Goal: Complete application form: Complete application form

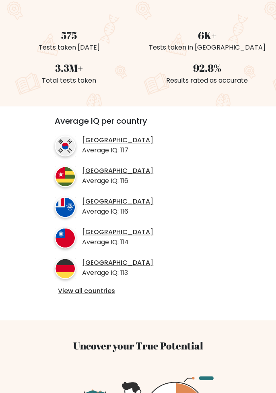
scroll to position [183, 0]
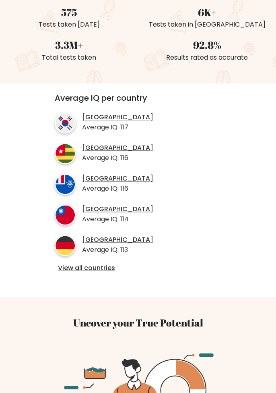
click at [83, 264] on link "View all countries" at bounding box center [138, 268] width 160 height 8
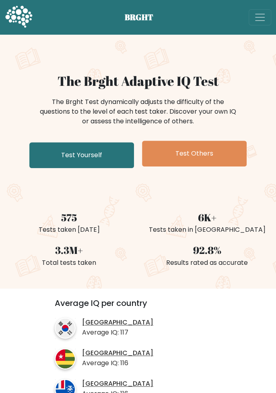
click at [65, 149] on link "Test Yourself" at bounding box center [81, 155] width 105 height 26
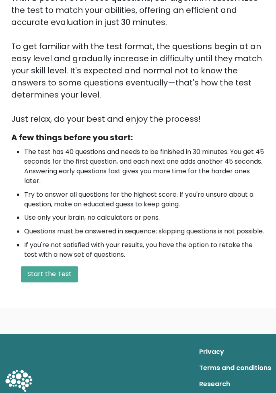
scroll to position [141, 0]
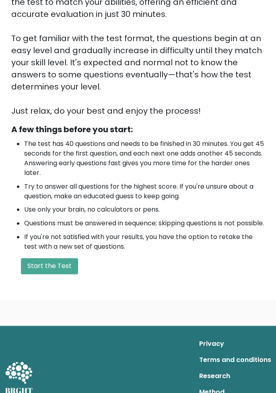
click at [46, 274] on button "Start the Test" at bounding box center [49, 266] width 57 height 16
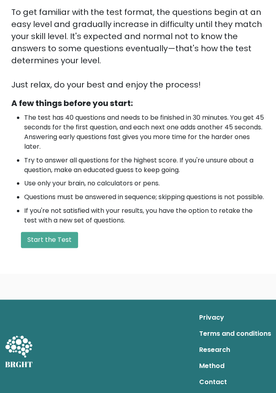
scroll to position [177, 0]
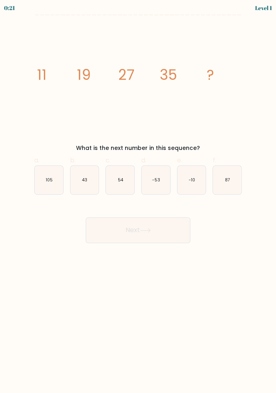
click at [81, 178] on icon "43" at bounding box center [85, 180] width 29 height 29
click at [138, 197] on input "b. 43" at bounding box center [138, 199] width 0 height 5
radio input "true"
click at [105, 229] on button "Next" at bounding box center [138, 230] width 105 height 26
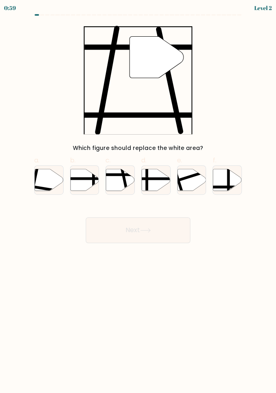
click at [111, 178] on icon at bounding box center [120, 180] width 29 height 22
click at [138, 197] on input "c." at bounding box center [138, 199] width 0 height 5
radio input "true"
click at [114, 225] on button "Next" at bounding box center [138, 230] width 105 height 26
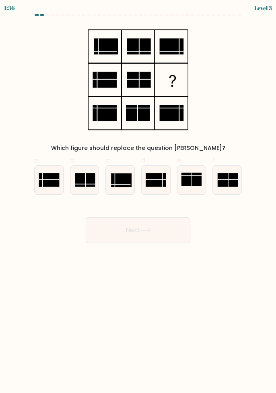
click at [156, 176] on rect at bounding box center [156, 180] width 21 height 14
click at [139, 197] on input "d." at bounding box center [138, 199] width 0 height 5
radio input "true"
click at [114, 228] on button "Next" at bounding box center [138, 230] width 105 height 26
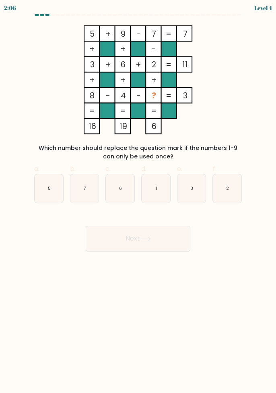
click at [157, 191] on text "1" at bounding box center [156, 188] width 1 height 6
click at [139, 197] on input "d. 1" at bounding box center [138, 199] width 0 height 5
radio input "true"
click at [104, 244] on button "Next" at bounding box center [138, 239] width 105 height 26
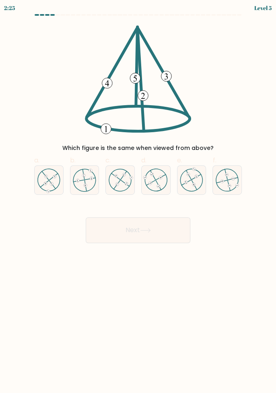
click at [193, 179] on icon at bounding box center [191, 179] width 23 height 23
click at [139, 197] on input "e." at bounding box center [138, 199] width 0 height 5
radio input "true"
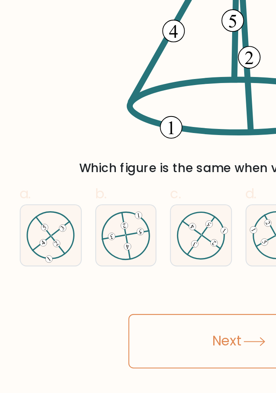
click at [50, 180] on 611 at bounding box center [54, 176] width 8 height 6
click at [138, 197] on input "a." at bounding box center [138, 199] width 0 height 5
radio input "true"
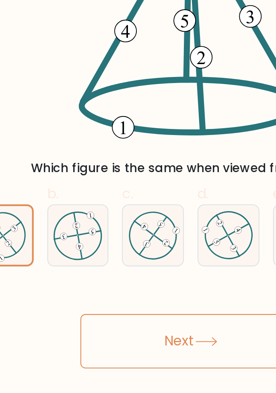
click at [114, 227] on button "Next" at bounding box center [138, 230] width 105 height 26
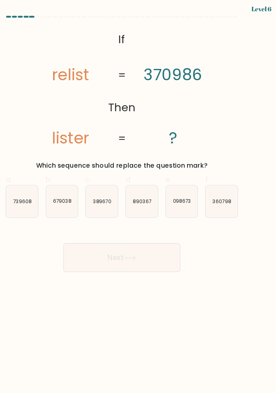
click at [112, 178] on icon "389670" at bounding box center [120, 180] width 29 height 29
click at [138, 197] on input "c. 389670" at bounding box center [138, 199] width 0 height 5
radio input "true"
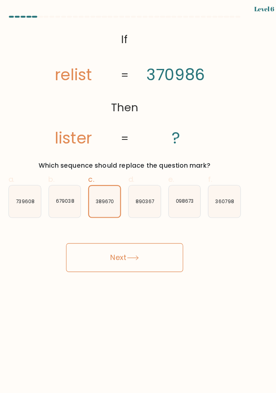
click at [126, 226] on button "Next" at bounding box center [138, 230] width 105 height 26
click at [131, 230] on button "Next" at bounding box center [138, 230] width 105 height 26
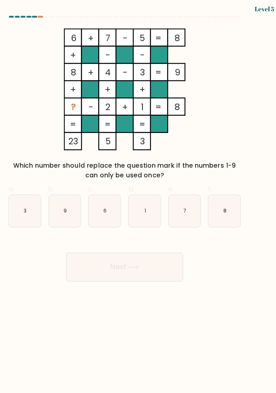
click at [82, 188] on icon "9" at bounding box center [85, 188] width 29 height 29
click at [138, 197] on input "b. 9" at bounding box center [138, 199] width 0 height 5
radio input "true"
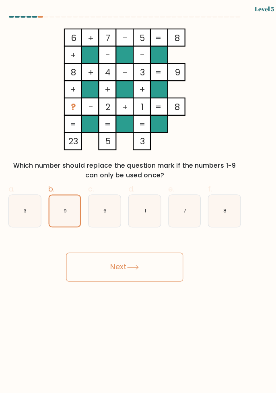
click at [108, 236] on button "Next" at bounding box center [138, 239] width 105 height 26
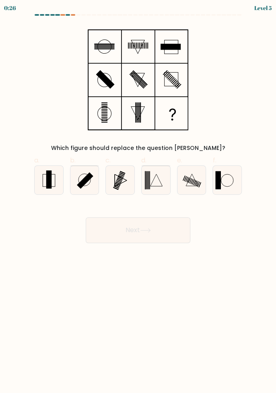
click at [49, 177] on rect at bounding box center [48, 179] width 5 height 18
click at [138, 197] on input "a." at bounding box center [138, 199] width 0 height 5
radio input "true"
click at [113, 235] on button "Next" at bounding box center [138, 230] width 105 height 26
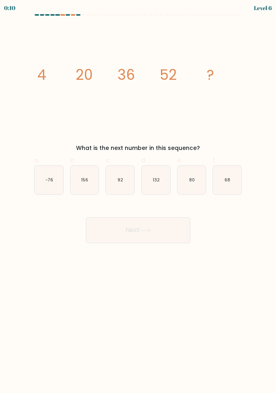
click at [222, 182] on icon "68" at bounding box center [227, 180] width 29 height 29
click at [139, 197] on input "f. 68" at bounding box center [138, 199] width 0 height 5
radio input "true"
click at [139, 230] on button "Next" at bounding box center [138, 230] width 105 height 26
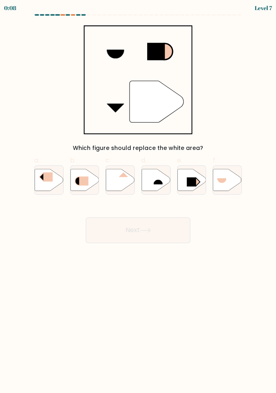
click at [124, 231] on button "Next" at bounding box center [138, 230] width 105 height 26
click at [89, 275] on body "0:51 Level 7" at bounding box center [138, 196] width 276 height 393
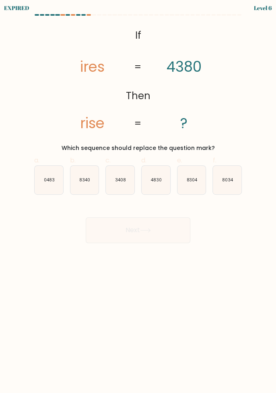
click at [123, 186] on icon "3408" at bounding box center [120, 180] width 29 height 29
click at [138, 197] on input "c. 3408" at bounding box center [138, 199] width 0 height 5
radio input "true"
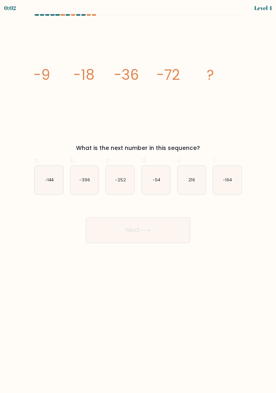
click at [54, 179] on text "-144" at bounding box center [49, 180] width 9 height 6
click at [138, 197] on input "a. -144" at bounding box center [138, 199] width 0 height 5
radio input "true"
click at [135, 231] on button "Next" at bounding box center [138, 230] width 105 height 26
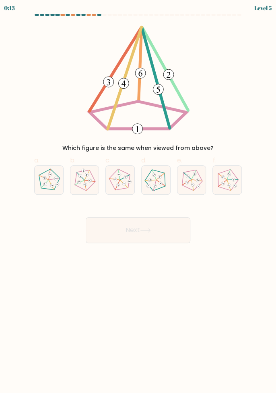
click at [79, 177] on icon at bounding box center [84, 179] width 23 height 23
click at [138, 197] on input "b." at bounding box center [138, 199] width 0 height 5
radio input "true"
click at [107, 227] on button "Next" at bounding box center [138, 230] width 105 height 26
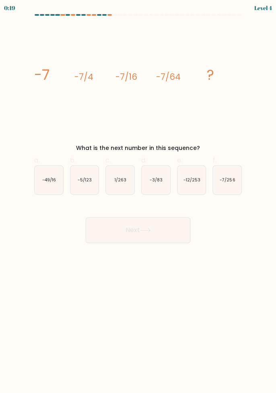
click at [223, 182] on text "-7/256" at bounding box center [227, 180] width 15 height 6
click at [139, 197] on input "f. -7/256" at bounding box center [138, 199] width 0 height 5
radio input "true"
click at [139, 232] on button "Next" at bounding box center [138, 230] width 105 height 26
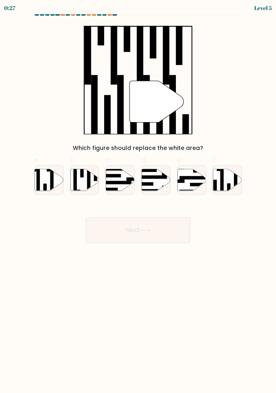
click at [218, 183] on icon at bounding box center [228, 180] width 29 height 22
click at [139, 197] on input "f." at bounding box center [138, 199] width 0 height 5
radio input "true"
click at [135, 231] on button "Next" at bounding box center [138, 230] width 105 height 26
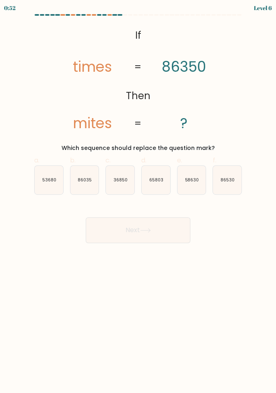
click at [121, 182] on text "36850" at bounding box center [121, 180] width 14 height 6
click at [138, 197] on input "c. 36850" at bounding box center [138, 199] width 0 height 5
radio input "true"
click at [113, 221] on button "Next" at bounding box center [138, 230] width 105 height 26
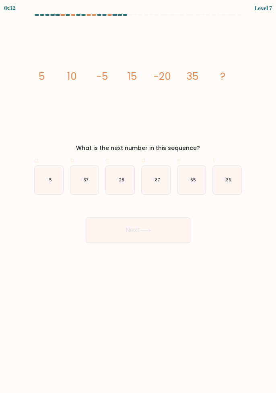
click at [217, 177] on icon "-35" at bounding box center [227, 180] width 29 height 29
click at [139, 197] on input "f. -35" at bounding box center [138, 199] width 0 height 5
radio input "true"
click at [129, 224] on button "Next" at bounding box center [138, 230] width 105 height 26
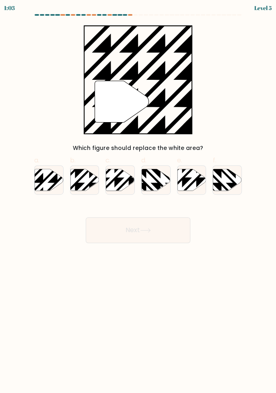
click at [44, 175] on icon at bounding box center [49, 180] width 29 height 22
click at [138, 197] on input "a." at bounding box center [138, 199] width 0 height 5
radio input "true"
click at [106, 226] on button "Next" at bounding box center [138, 230] width 105 height 26
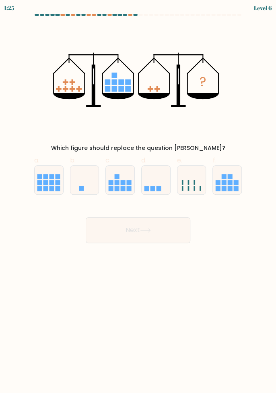
click at [71, 303] on body "1:25 Level 6" at bounding box center [138, 196] width 276 height 393
click at [151, 183] on icon at bounding box center [156, 180] width 29 height 24
click at [139, 197] on input "d." at bounding box center [138, 199] width 0 height 5
radio input "true"
click at [123, 223] on button "Next" at bounding box center [138, 230] width 105 height 26
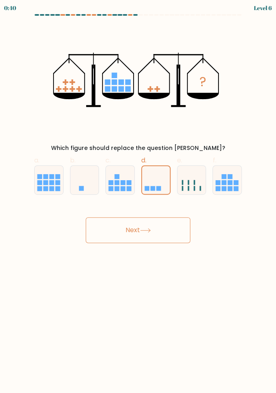
click at [131, 236] on button "Next" at bounding box center [138, 230] width 105 height 26
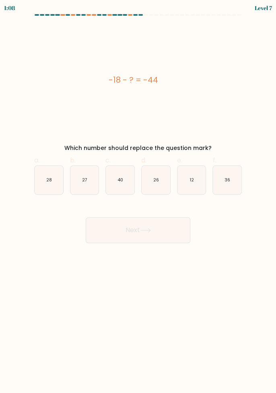
click at [156, 180] on text "26" at bounding box center [157, 180] width 6 height 6
click at [139, 197] on input "d. 26" at bounding box center [138, 199] width 0 height 5
radio input "true"
click at [126, 231] on button "Next" at bounding box center [138, 230] width 105 height 26
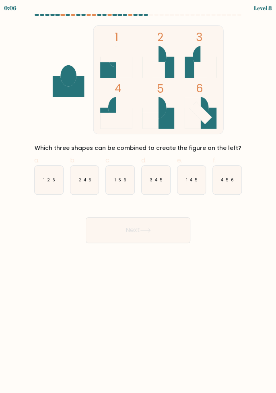
click at [191, 184] on icon "1-4-5" at bounding box center [192, 180] width 29 height 29
click at [139, 197] on input "e. 1-4-5" at bounding box center [138, 199] width 0 height 5
radio input "true"
click at [147, 224] on button "Next" at bounding box center [138, 230] width 105 height 26
click at [126, 232] on button "Next" at bounding box center [138, 230] width 105 height 26
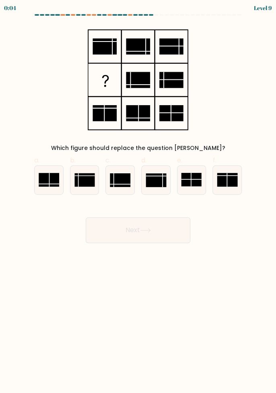
click at [126, 231] on button "Next" at bounding box center [138, 230] width 105 height 26
click at [53, 279] on body "0:45 Level 9" at bounding box center [138, 196] width 276 height 393
click at [79, 181] on rect at bounding box center [85, 180] width 21 height 14
click at [138, 197] on input "b." at bounding box center [138, 199] width 0 height 5
radio input "true"
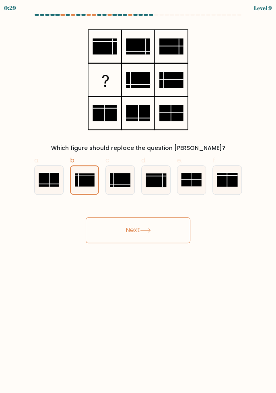
click at [115, 231] on button "Next" at bounding box center [138, 230] width 105 height 26
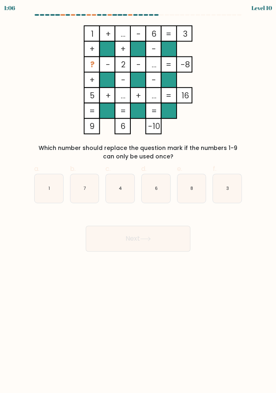
click at [218, 190] on icon "3" at bounding box center [227, 188] width 29 height 29
click at [139, 197] on input "f. 3" at bounding box center [138, 199] width 0 height 5
radio input "true"
click at [137, 237] on button "Next" at bounding box center [138, 239] width 105 height 26
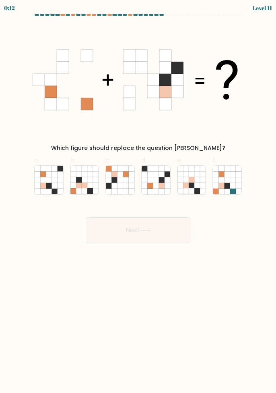
click at [115, 181] on icon at bounding box center [115, 180] width 6 height 6
click at [138, 197] on input "c." at bounding box center [138, 199] width 0 height 5
radio input "true"
click at [114, 233] on button "Next" at bounding box center [138, 230] width 105 height 26
click at [113, 225] on button "Next" at bounding box center [138, 230] width 105 height 26
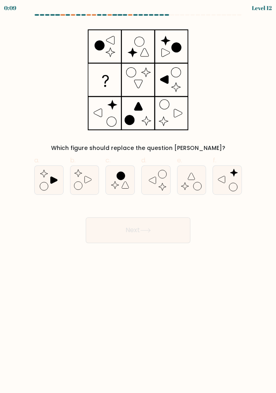
click at [49, 180] on icon at bounding box center [49, 180] width 29 height 29
click at [138, 197] on input "a." at bounding box center [138, 199] width 0 height 5
radio input "true"
click at [114, 231] on button "Next" at bounding box center [138, 230] width 105 height 26
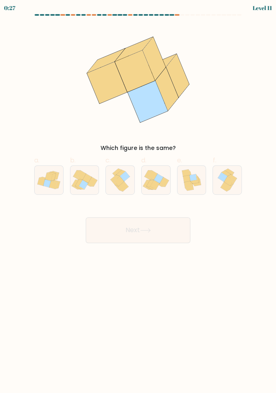
click at [119, 179] on icon at bounding box center [119, 181] width 10 height 10
click at [138, 197] on input "c." at bounding box center [138, 199] width 0 height 5
radio input "true"
click at [132, 227] on button "Next" at bounding box center [138, 230] width 105 height 26
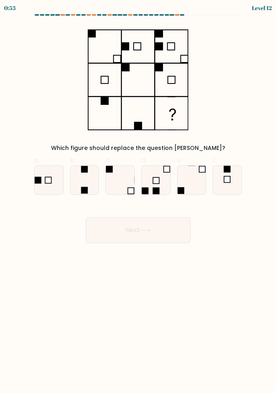
click at [140, 233] on button "Next" at bounding box center [138, 230] width 105 height 26
click at [107, 272] on body "0:52 Level 12" at bounding box center [138, 196] width 276 height 393
click at [81, 176] on icon at bounding box center [85, 180] width 29 height 29
click at [138, 197] on input "b." at bounding box center [138, 199] width 0 height 5
radio input "true"
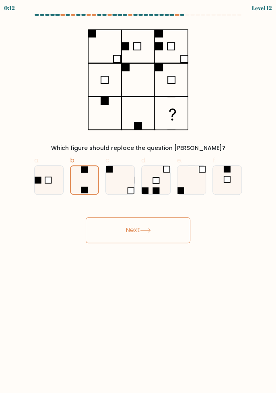
click at [128, 231] on button "Next" at bounding box center [138, 230] width 105 height 26
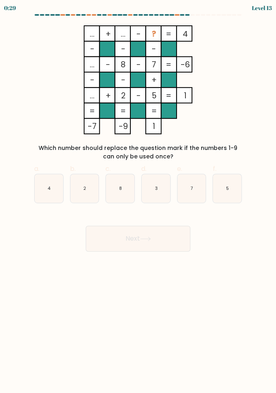
click at [154, 187] on icon "3" at bounding box center [156, 188] width 29 height 29
click at [139, 197] on input "d. 3" at bounding box center [138, 199] width 0 height 5
radio input "true"
click at [129, 238] on button "Next" at bounding box center [138, 239] width 105 height 26
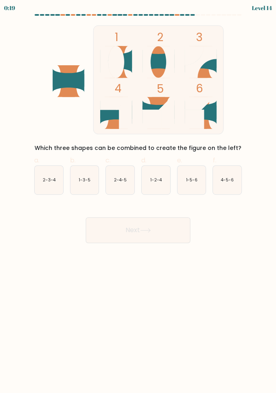
click at [224, 183] on icon "4-5-6" at bounding box center [227, 180] width 29 height 29
click at [139, 197] on input "f. 4-5-6" at bounding box center [138, 199] width 0 height 5
radio input "true"
click at [141, 230] on button "Next" at bounding box center [138, 230] width 105 height 26
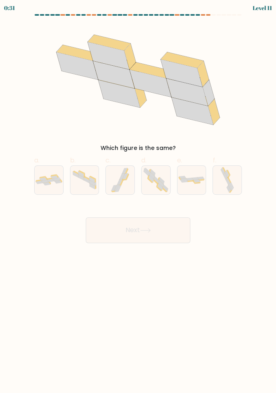
click at [48, 181] on icon at bounding box center [50, 180] width 7 height 3
click at [138, 197] on input "a." at bounding box center [138, 199] width 0 height 5
radio input "true"
click at [129, 228] on button "Next" at bounding box center [138, 230] width 105 height 26
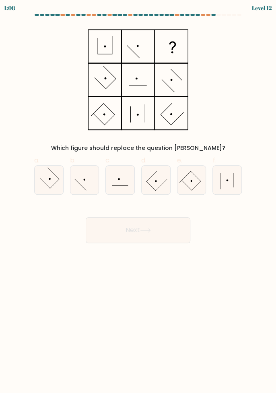
click at [273, 203] on form at bounding box center [138, 128] width 276 height 229
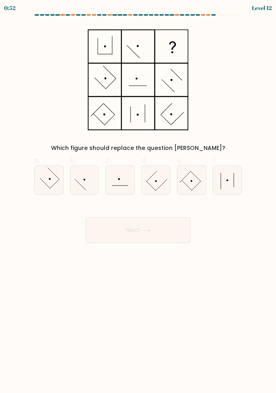
click at [273, 203] on form at bounding box center [138, 128] width 276 height 229
click at [275, 204] on form at bounding box center [138, 128] width 276 height 229
click at [273, 203] on form at bounding box center [138, 128] width 276 height 229
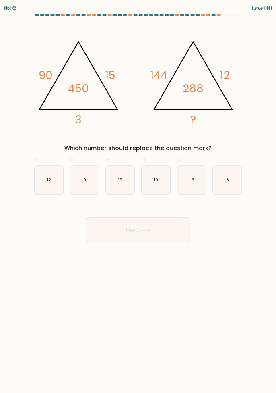
click at [54, 182] on icon "12" at bounding box center [49, 180] width 29 height 29
click at [138, 197] on input "a. 12" at bounding box center [138, 199] width 0 height 5
radio input "true"
click at [131, 230] on button "Next" at bounding box center [138, 230] width 105 height 26
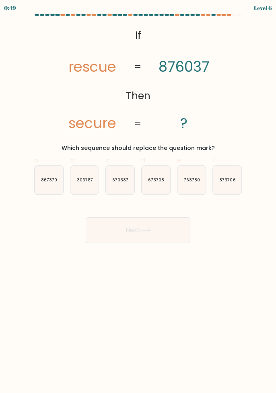
click at [118, 181] on text "670387" at bounding box center [120, 180] width 16 height 6
click at [138, 197] on input "c. 670387" at bounding box center [138, 199] width 0 height 5
radio input "true"
click at [119, 224] on button "Next" at bounding box center [138, 230] width 105 height 26
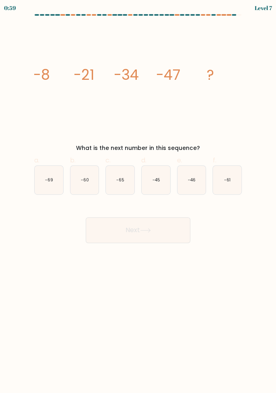
click at [84, 179] on text "-60" at bounding box center [85, 180] width 8 height 6
click at [138, 197] on input "b. -60" at bounding box center [138, 199] width 0 height 5
radio input "true"
click at [129, 233] on button "Next" at bounding box center [138, 230] width 105 height 26
click at [129, 226] on button "Next" at bounding box center [138, 230] width 105 height 26
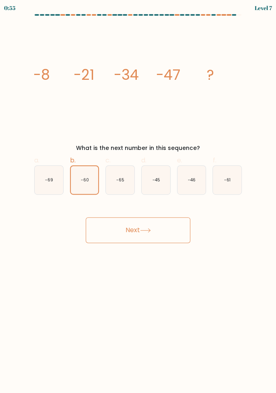
click at [121, 224] on button "Next" at bounding box center [138, 230] width 105 height 26
click at [133, 228] on button "Next" at bounding box center [138, 230] width 105 height 26
click at [123, 230] on button "Next" at bounding box center [138, 230] width 105 height 26
click at [133, 236] on button "Next" at bounding box center [138, 230] width 105 height 26
click at [125, 227] on button "Next" at bounding box center [138, 230] width 105 height 26
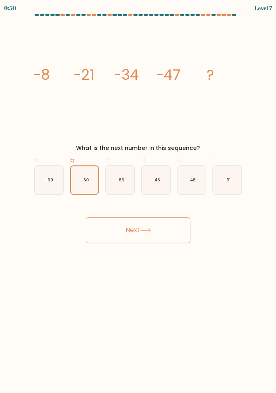
click at [126, 235] on button "Next" at bounding box center [138, 230] width 105 height 26
click at [124, 229] on button "Next" at bounding box center [138, 230] width 105 height 26
click at [120, 227] on button "Next" at bounding box center [138, 230] width 105 height 26
click at [117, 227] on button "Next" at bounding box center [138, 230] width 105 height 26
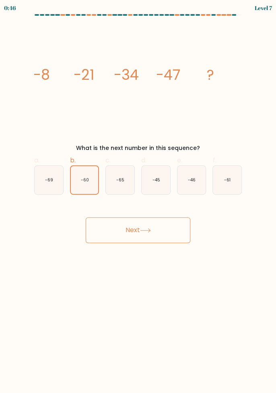
click at [119, 225] on button "Next" at bounding box center [138, 230] width 105 height 26
click at [148, 233] on button "Next" at bounding box center [138, 230] width 105 height 26
click at [124, 219] on button "Next" at bounding box center [138, 230] width 105 height 26
click at [126, 232] on button "Next" at bounding box center [138, 230] width 105 height 26
click at [119, 226] on button "Next" at bounding box center [138, 230] width 105 height 26
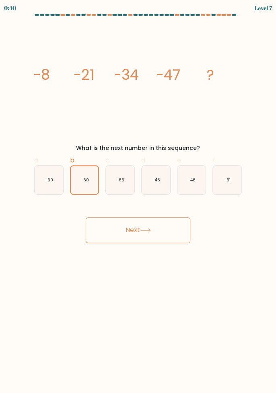
click at [128, 193] on icon "-65" at bounding box center [120, 180] width 29 height 29
click at [138, 197] on input "c. -65" at bounding box center [138, 199] width 0 height 5
radio input "true"
click at [83, 177] on text "-60" at bounding box center [85, 180] width 8 height 6
click at [138, 197] on input "b. -60" at bounding box center [138, 199] width 0 height 5
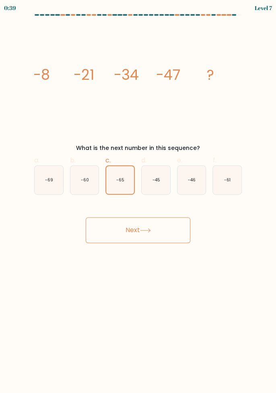
radio input "true"
click at [127, 226] on button "Next" at bounding box center [138, 230] width 105 height 26
click at [104, 222] on button "Next" at bounding box center [138, 230] width 105 height 26
click at [122, 226] on button "Next" at bounding box center [138, 230] width 105 height 26
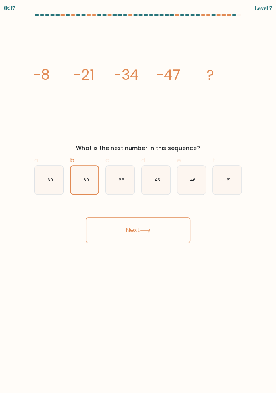
click at [133, 217] on button "Next" at bounding box center [138, 230] width 105 height 26
click at [118, 231] on button "Next" at bounding box center [138, 230] width 105 height 26
click at [127, 233] on button "Next" at bounding box center [138, 230] width 105 height 26
click at [120, 224] on button "Next" at bounding box center [138, 230] width 105 height 26
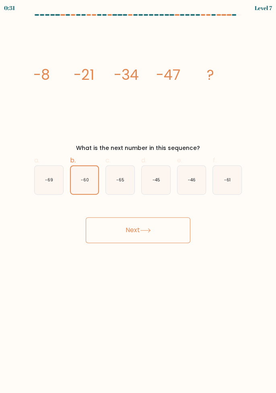
click at [87, 220] on button "Next" at bounding box center [138, 230] width 105 height 26
click at [123, 229] on button "Next" at bounding box center [138, 230] width 105 height 26
click at [124, 223] on button "Next" at bounding box center [138, 230] width 105 height 26
click at [124, 226] on button "Next" at bounding box center [138, 230] width 105 height 26
click at [123, 229] on button "Next" at bounding box center [138, 230] width 105 height 26
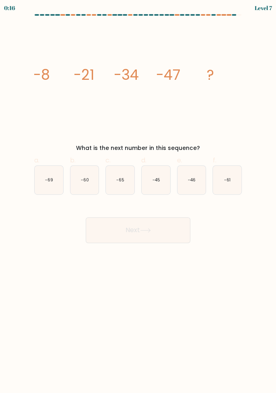
click at [0, 231] on form at bounding box center [138, 128] width 276 height 229
click at [79, 177] on icon "-60" at bounding box center [85, 180] width 29 height 29
click at [138, 197] on input "b. -60" at bounding box center [138, 199] width 0 height 5
radio input "true"
click at [129, 228] on button "Next" at bounding box center [138, 230] width 105 height 26
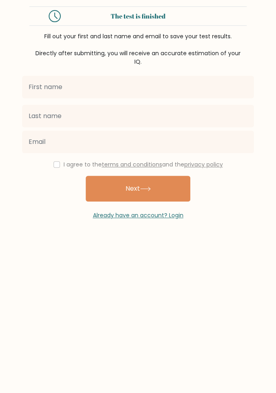
click at [39, 89] on input "text" at bounding box center [138, 87] width 232 height 23
type input "hiro"
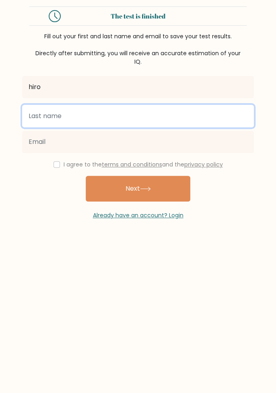
click at [44, 114] on input "text" at bounding box center [138, 116] width 232 height 23
type input "taka"
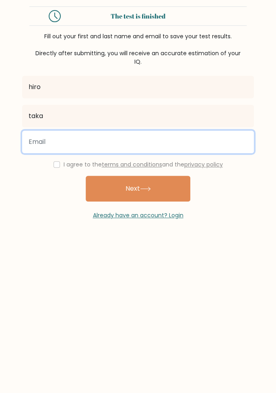
click at [44, 141] on input "email" at bounding box center [138, 142] width 232 height 23
type input "[EMAIL_ADDRESS][DOMAIN_NAME]"
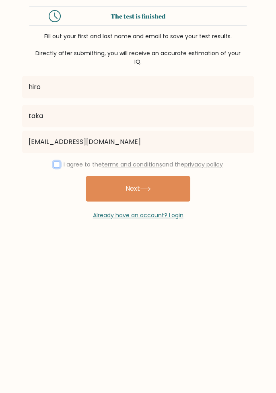
click at [56, 166] on input "checkbox" at bounding box center [57, 164] width 6 height 6
checkbox input "true"
click at [116, 184] on button "Next" at bounding box center [138, 189] width 105 height 26
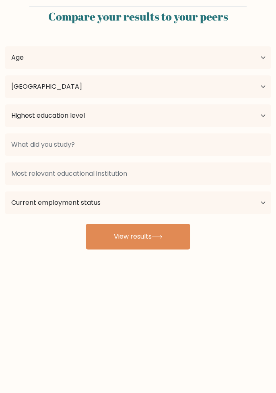
select select "JP"
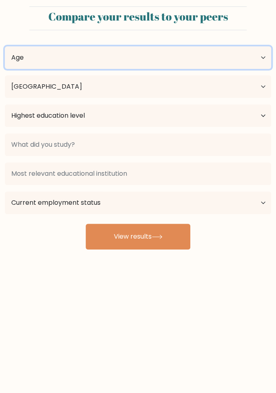
click at [38, 56] on select "Age Under [DEMOGRAPHIC_DATA] [DEMOGRAPHIC_DATA] [DEMOGRAPHIC_DATA] [DEMOGRAPHIC…" at bounding box center [138, 57] width 267 height 23
select select "55_64"
click at [5, 46] on select "Age Under [DEMOGRAPHIC_DATA] [DEMOGRAPHIC_DATA] [DEMOGRAPHIC_DATA] [DEMOGRAPHIC…" at bounding box center [138, 57] width 267 height 23
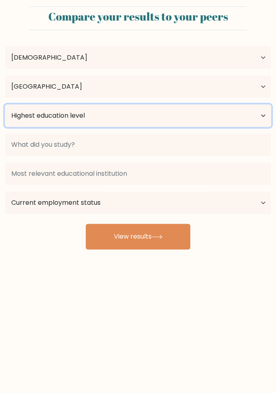
click at [28, 113] on select "Highest education level No schooling Primary Lower Secondary Upper Secondary Oc…" at bounding box center [138, 115] width 267 height 23
select select "masters_degree"
click at [5, 104] on select "Highest education level No schooling Primary Lower Secondary Upper Secondary Oc…" at bounding box center [138, 115] width 267 height 23
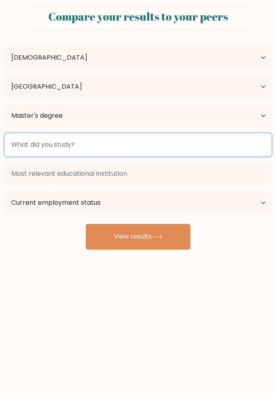
click at [28, 141] on input at bounding box center [138, 144] width 267 height 23
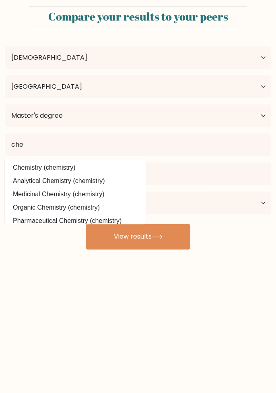
click at [31, 165] on option "Chemistry (chemistry)" at bounding box center [75, 167] width 137 height 13
type input "Chemistry"
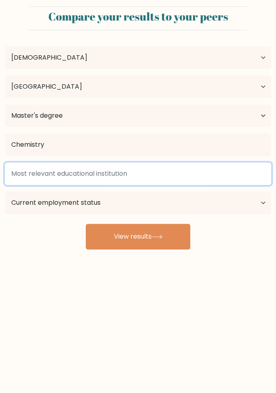
click at [18, 170] on input at bounding box center [138, 173] width 267 height 23
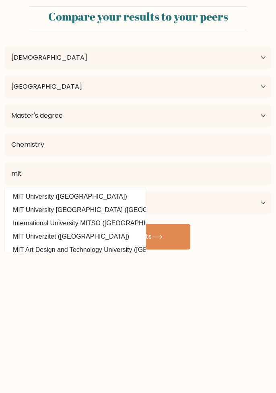
click at [25, 195] on option "MIT University ([GEOGRAPHIC_DATA])" at bounding box center [75, 196] width 137 height 13
type input "MIT University"
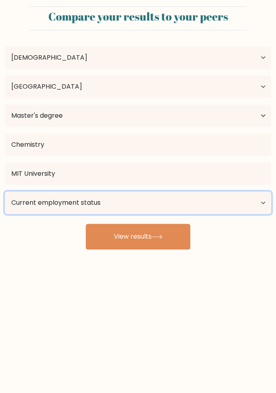
click at [27, 201] on select "Current employment status Employed Student Retired Other / prefer not to answer" at bounding box center [138, 202] width 267 height 23
select select "employed"
click at [5, 191] on select "Current employment status Employed Student Retired Other / prefer not to answer" at bounding box center [138, 202] width 267 height 23
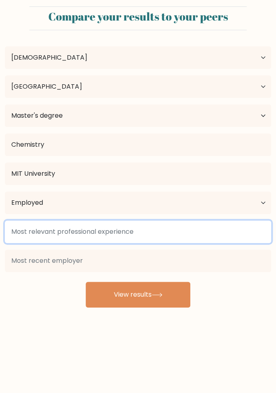
click at [27, 233] on input at bounding box center [138, 231] width 267 height 23
type input "n"
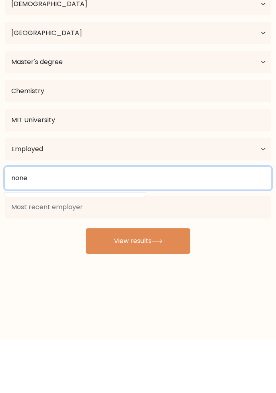
type input "none"
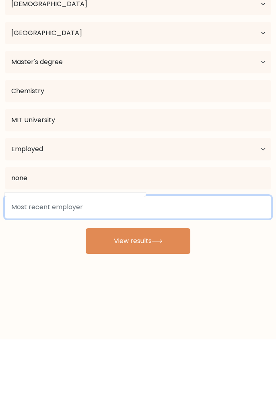
click at [18, 257] on input at bounding box center [138, 260] width 267 height 23
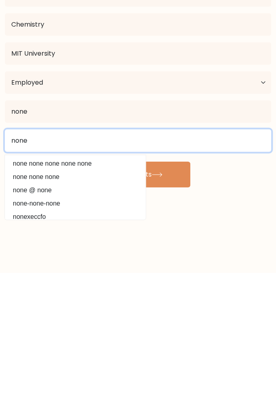
type input "none"
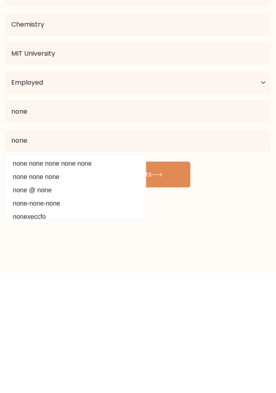
click at [52, 352] on body "Compare your results to your peers hiro taka Age Under 18 years old 18-24 years…" at bounding box center [138, 196] width 276 height 393
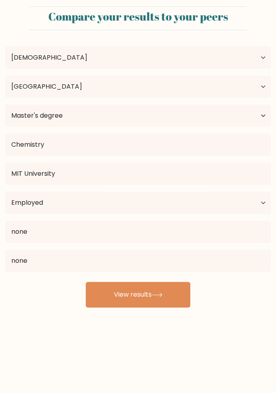
click at [122, 294] on button "View results" at bounding box center [138, 295] width 105 height 26
